Goal: Task Accomplishment & Management: Manage account settings

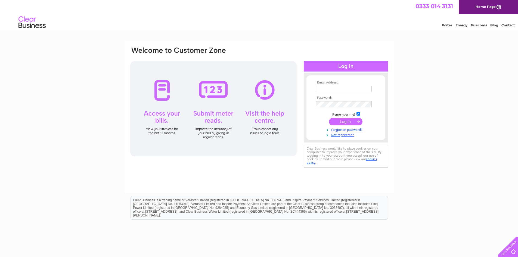
click at [342, 91] on input "text" at bounding box center [343, 89] width 56 height 6
type input "joy.dixon@brysons.org.uk"
click at [343, 121] on input "submit" at bounding box center [345, 122] width 33 height 8
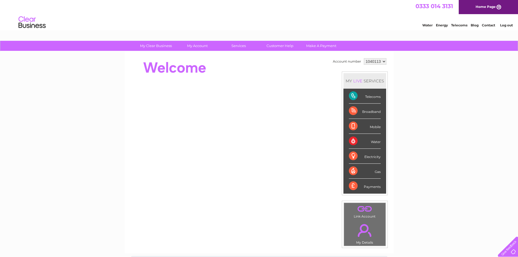
click at [359, 127] on div "Mobile" at bounding box center [365, 126] width 32 height 15
click at [352, 127] on div "Mobile" at bounding box center [365, 126] width 32 height 15
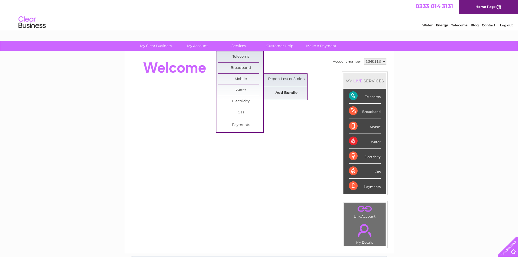
click at [281, 93] on link "Add Bundle" at bounding box center [286, 92] width 45 height 11
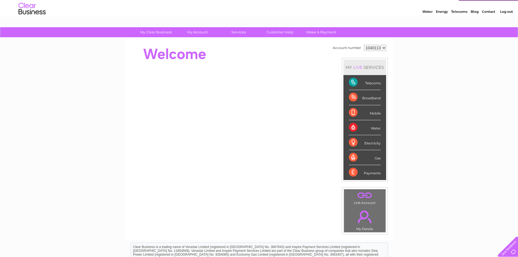
scroll to position [12, 0]
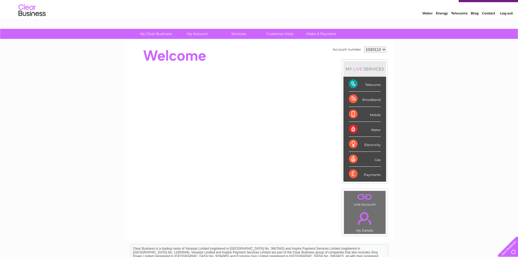
click at [508, 13] on link "Log out" at bounding box center [506, 13] width 13 height 4
